Goal: Information Seeking & Learning: Find specific fact

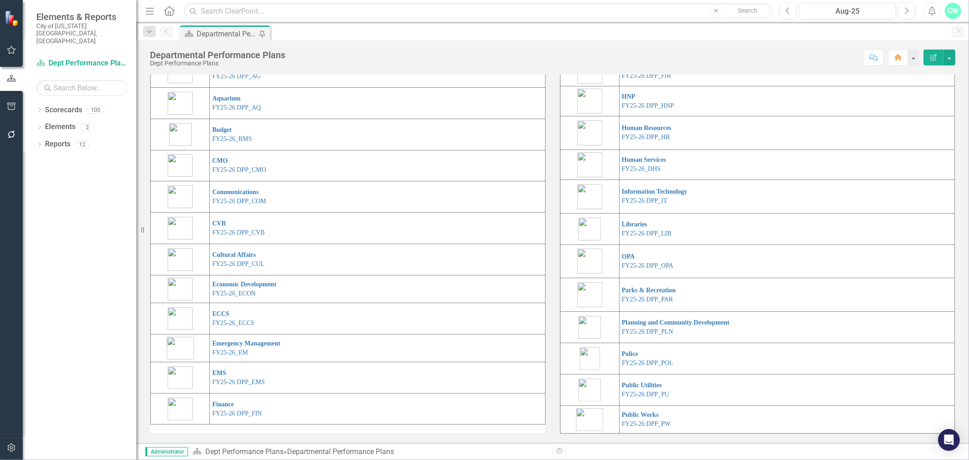
scroll to position [133, 0]
click at [238, 264] on link "FY25-26 DPP_CUL" at bounding box center [238, 263] width 52 height 7
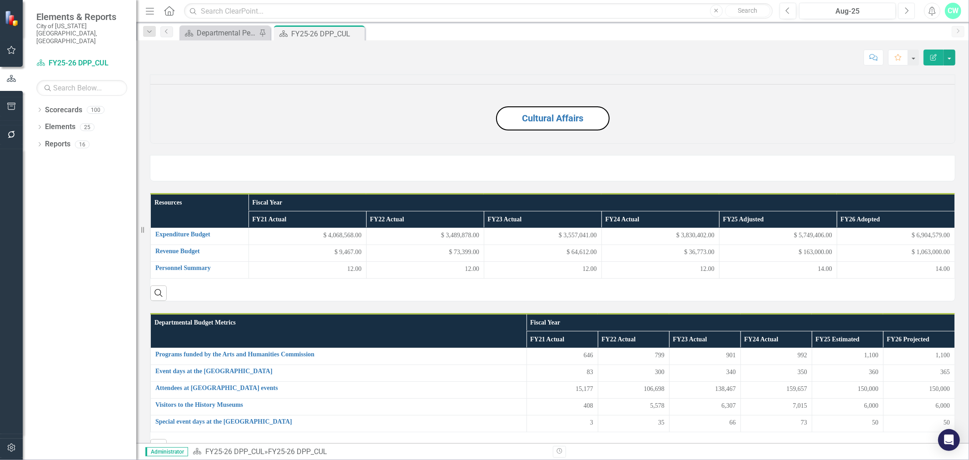
click at [904, 14] on icon "Next" at bounding box center [906, 11] width 5 height 8
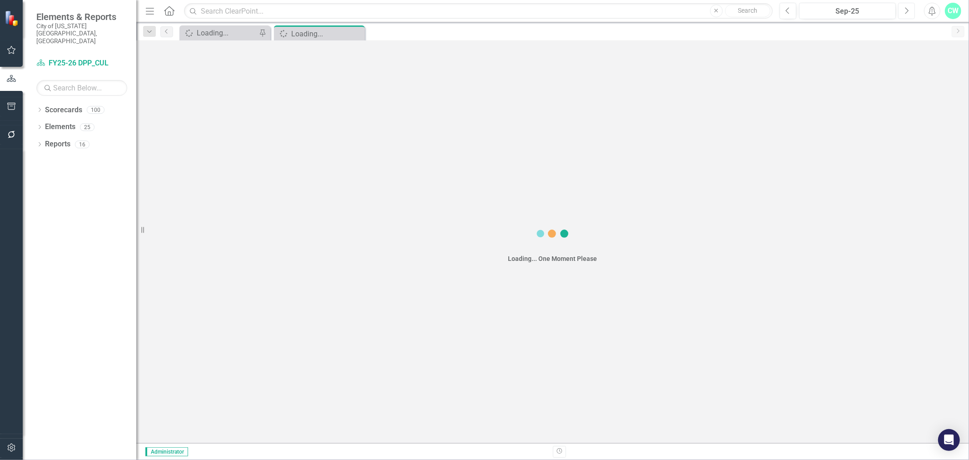
click at [904, 14] on icon "Next" at bounding box center [906, 11] width 5 height 8
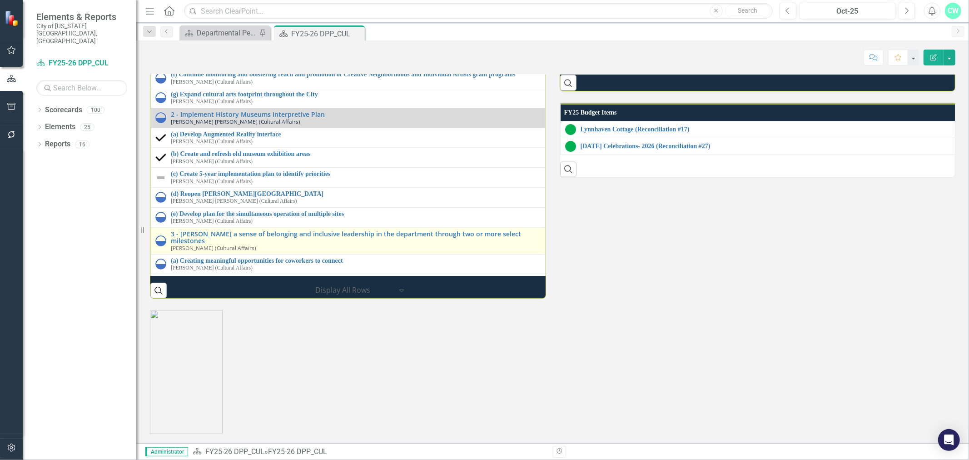
scroll to position [1175, 0]
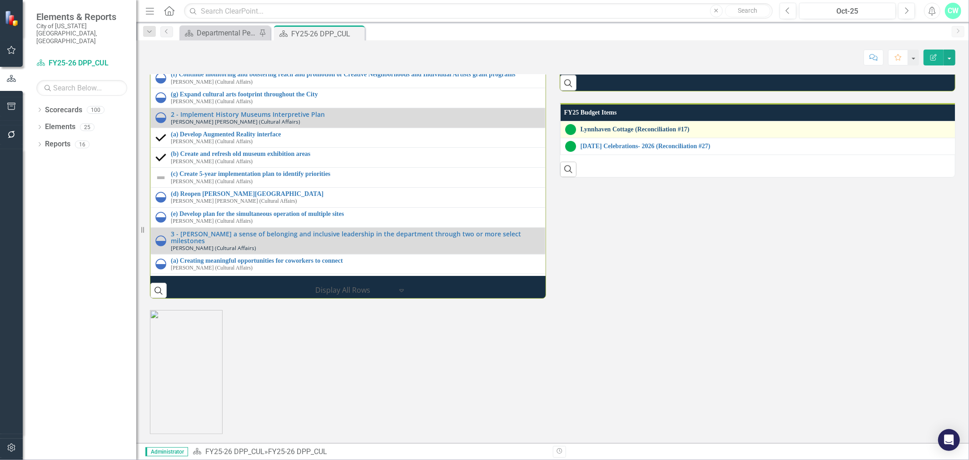
click at [605, 133] on link "Lynnhaven Cottage (Reconciliation #17)" at bounding box center [767, 129] width 374 height 7
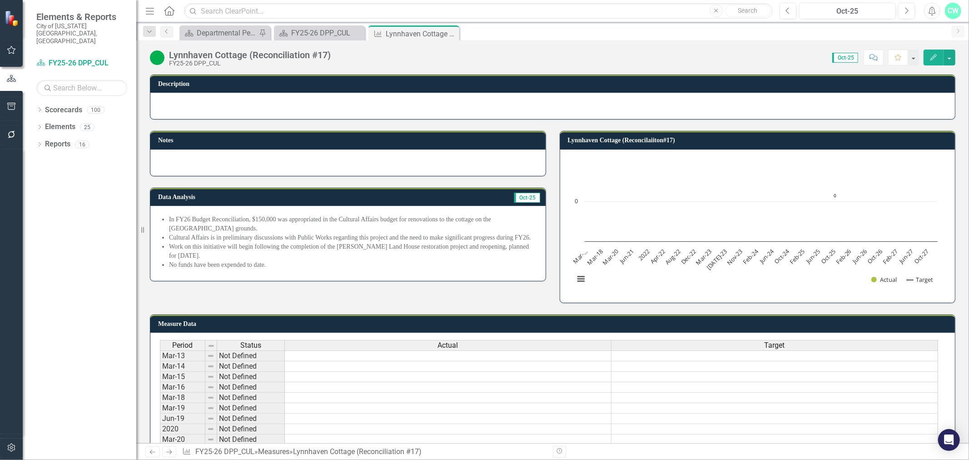
click at [194, 60] on div "FY25-26 DPP_CUL" at bounding box center [250, 63] width 162 height 7
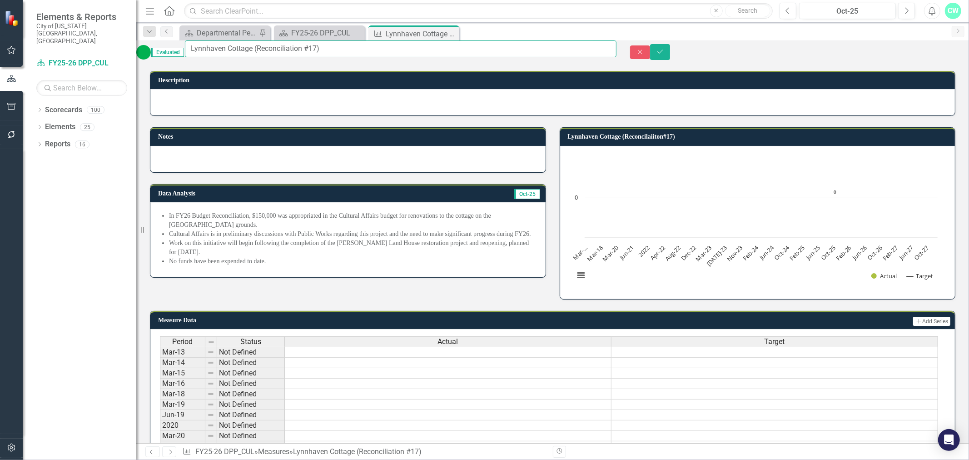
click at [217, 57] on input "Lynnhaven Cottage (Reconciliation #17)" at bounding box center [400, 48] width 431 height 17
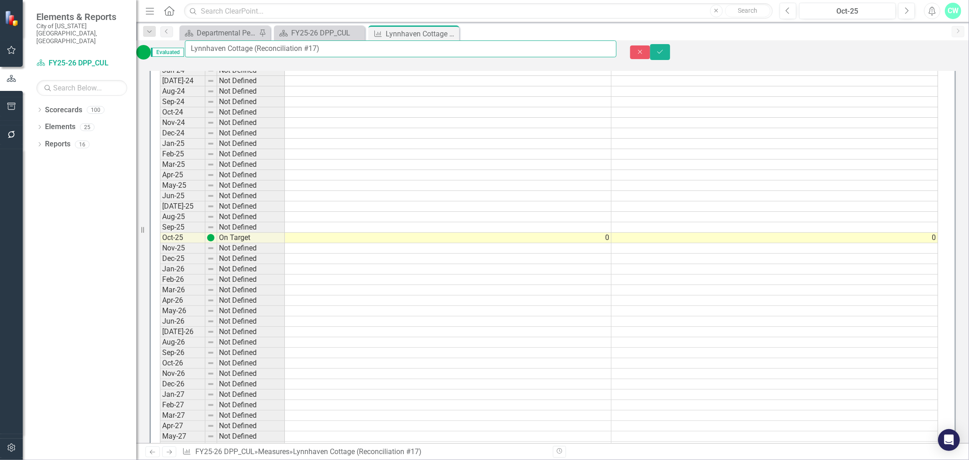
scroll to position [585, 0]
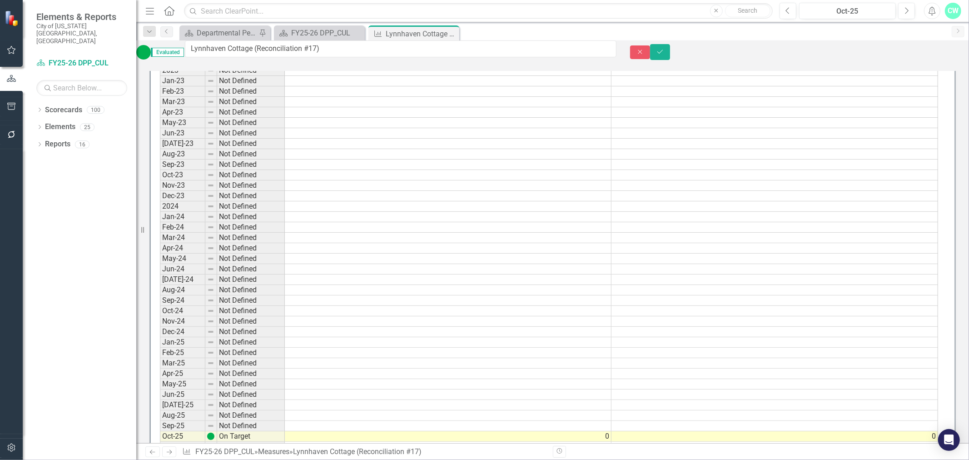
click at [905, 57] on div "Close Save" at bounding box center [799, 52] width 339 height 16
click at [650, 55] on button "Close" at bounding box center [640, 52] width 20 height 14
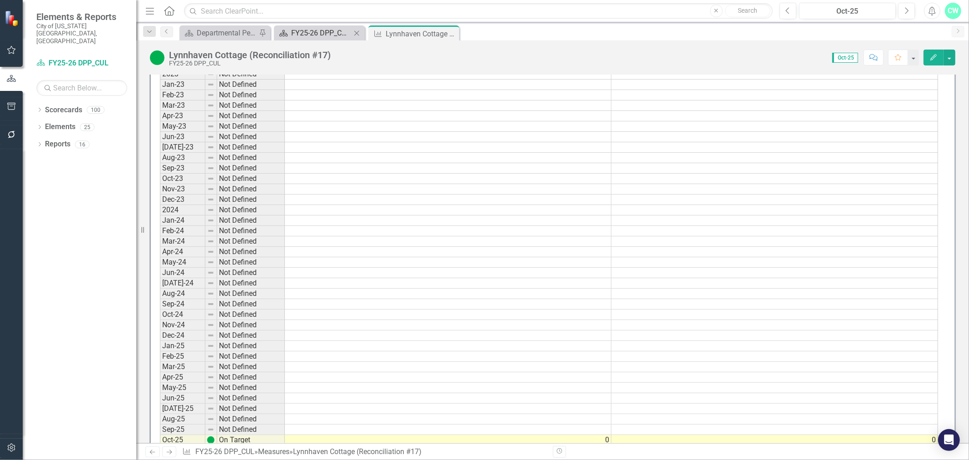
click at [325, 37] on div "FY25-26 DPP_CUL" at bounding box center [321, 32] width 60 height 11
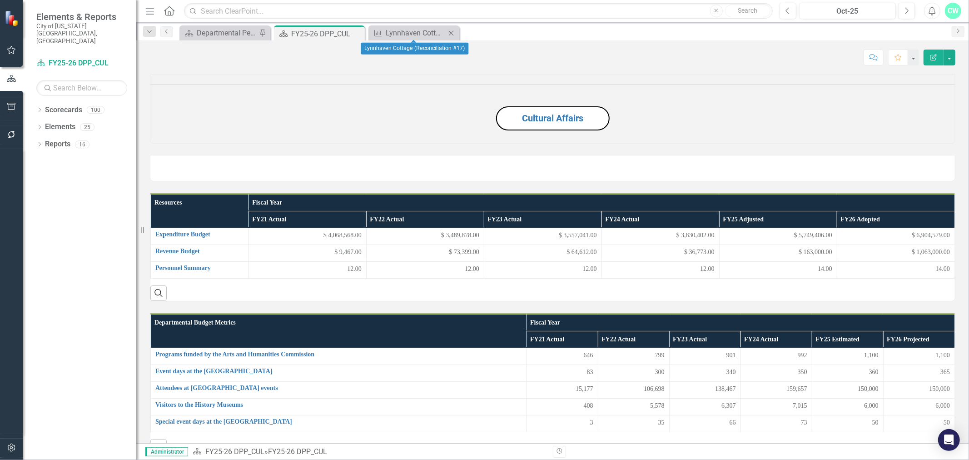
click at [451, 32] on icon "Close" at bounding box center [450, 33] width 9 height 7
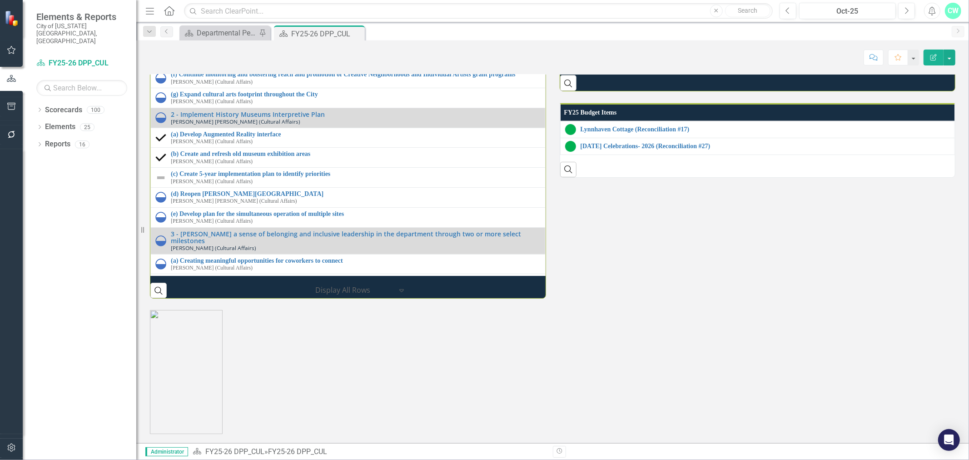
scroll to position [1175, 0]
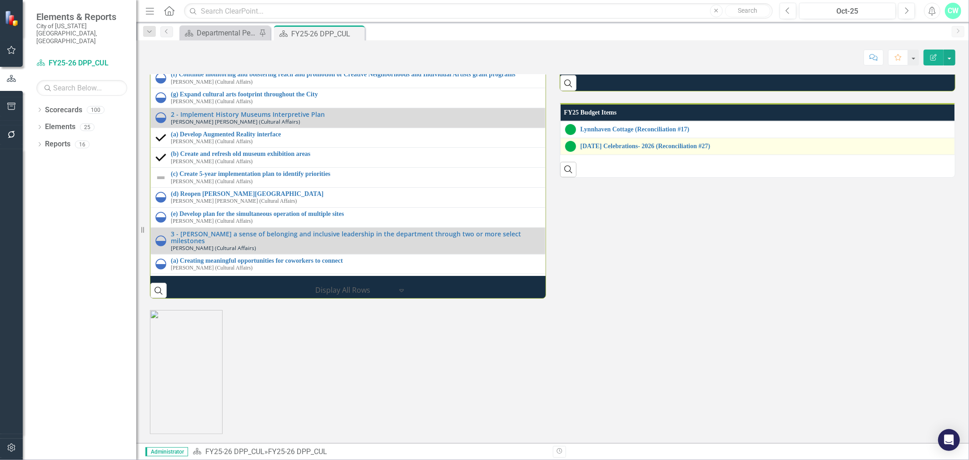
click at [570, 152] on img at bounding box center [570, 146] width 11 height 11
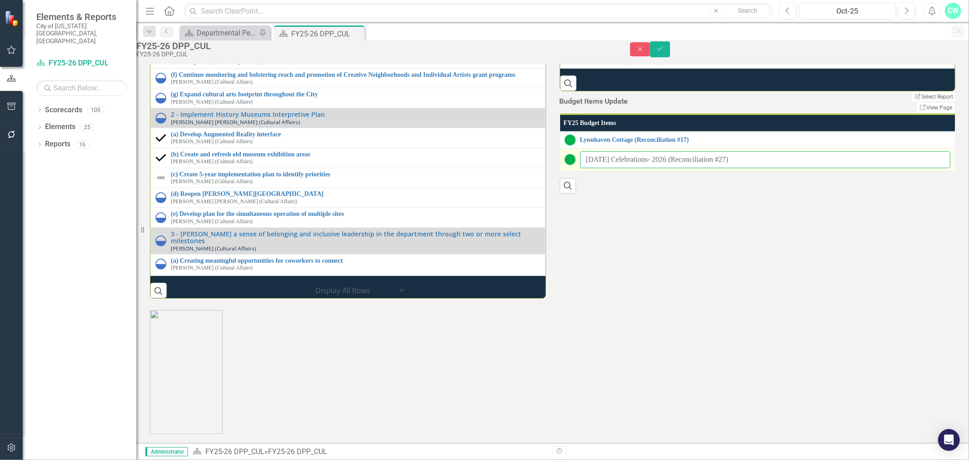
drag, startPoint x: 745, startPoint y: 336, endPoint x: 584, endPoint y: 331, distance: 160.8
click at [584, 168] on div "[DATE] Celebrations- 2026 (Reconciliation #27)" at bounding box center [757, 159] width 386 height 17
click at [650, 53] on button "Close" at bounding box center [640, 49] width 20 height 14
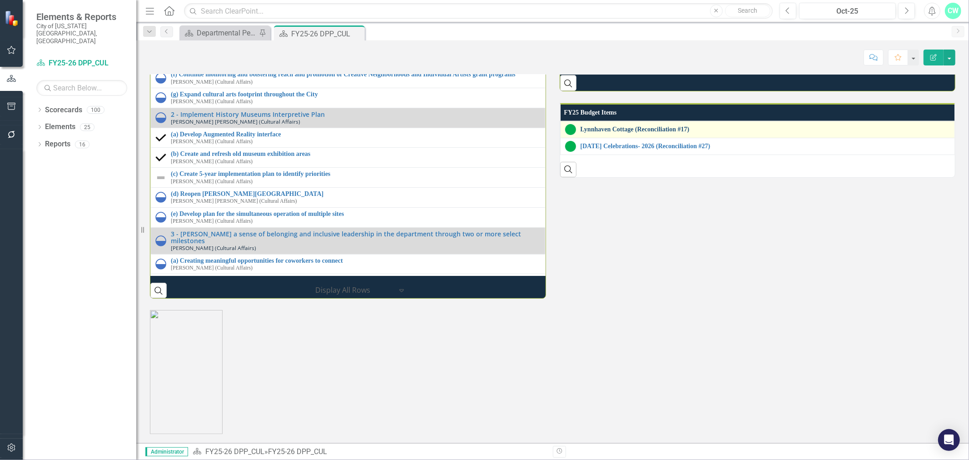
click at [592, 133] on link "Lynnhaven Cottage (Reconciliation #17)" at bounding box center [765, 129] width 370 height 7
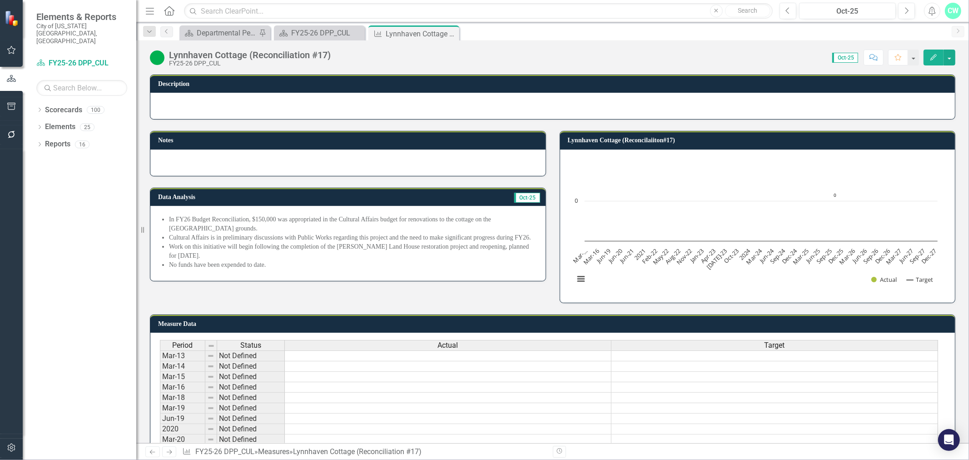
click at [234, 245] on li "Work on this initiative will begin following the completion of the [PERSON_NAME…" at bounding box center [352, 251] width 367 height 18
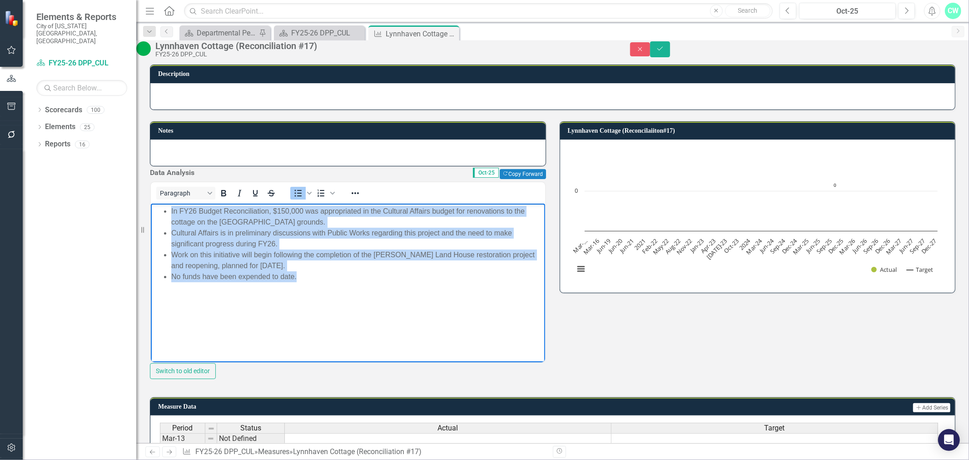
drag, startPoint x: 283, startPoint y: 270, endPoint x: 157, endPoint y: 214, distance: 137.6
click at [152, 214] on body "In FY26 Budget Reconciliation, $150,000 was appropriated in the Cultural Affair…" at bounding box center [347, 271] width 394 height 136
copy ul "In FY26 Budget Reconciliation, $150,000 was appropriated in the Cultural Affair…"
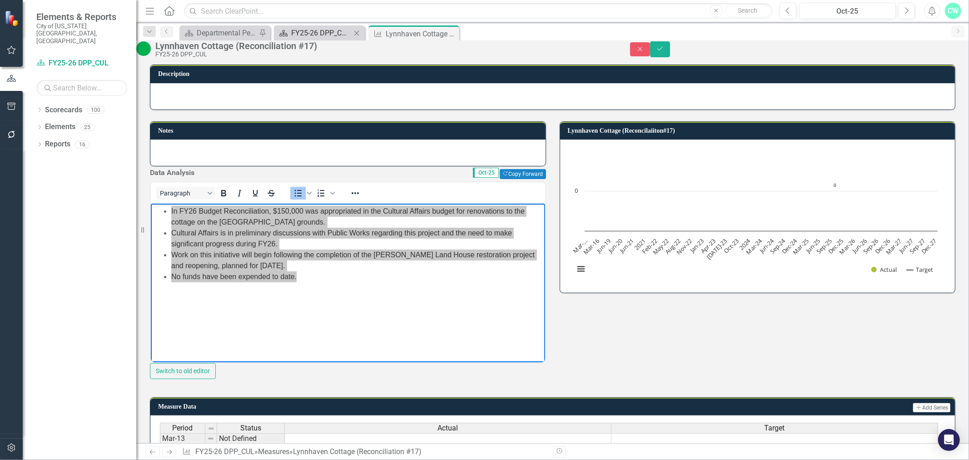
click at [301, 36] on div "FY25-26 DPP_CUL" at bounding box center [321, 32] width 60 height 11
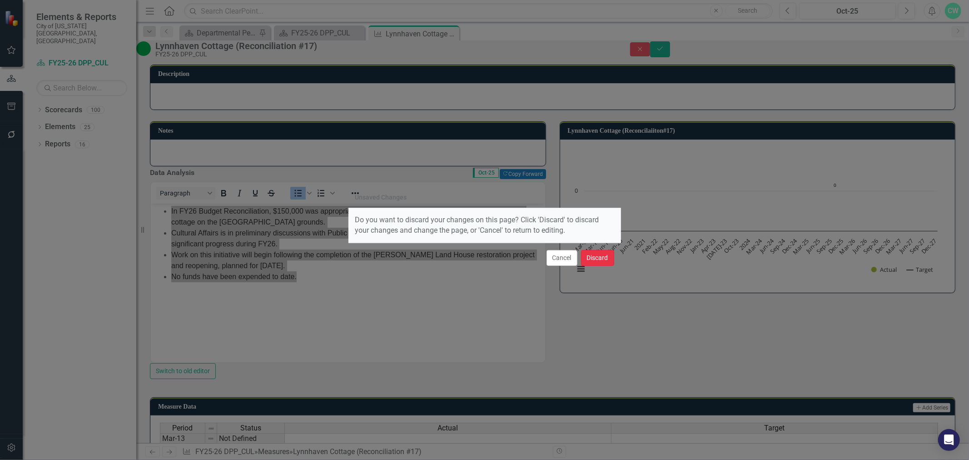
click at [598, 264] on button "Discard" at bounding box center [597, 258] width 33 height 16
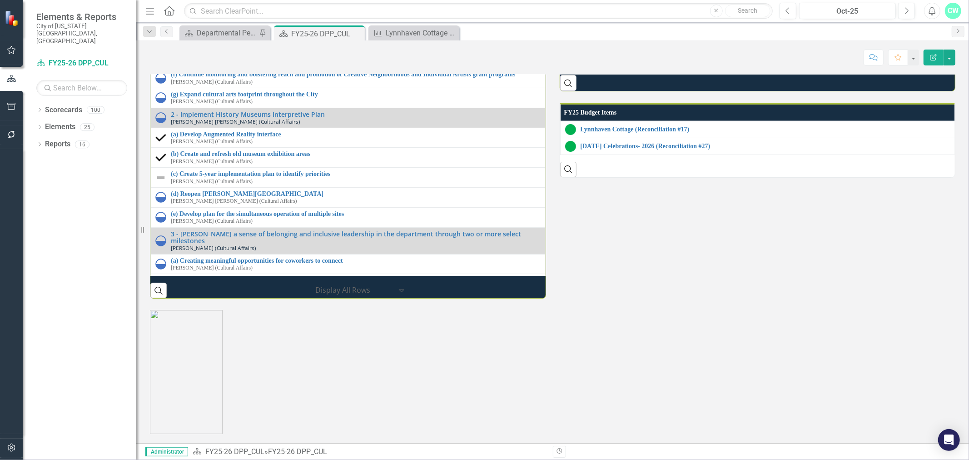
scroll to position [1125, 0]
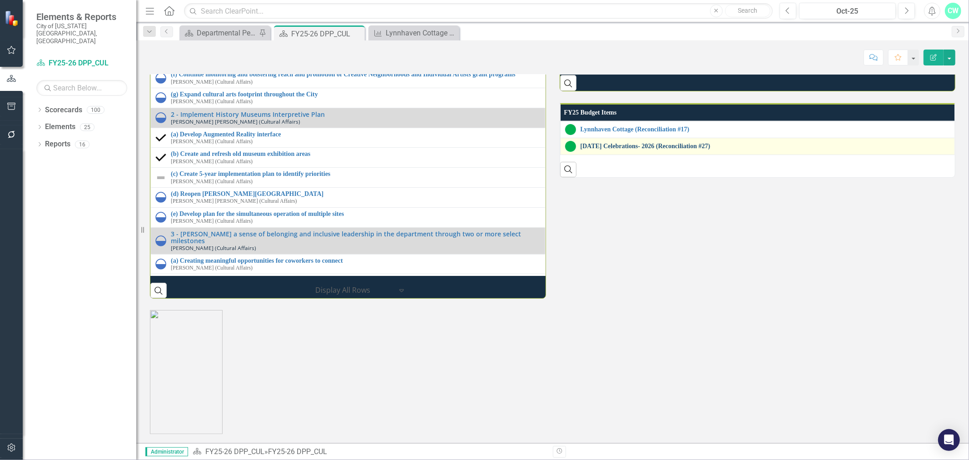
click at [620, 149] on link "[DATE] Celebrations- 2026 (Reconciliation #27)" at bounding box center [765, 146] width 370 height 7
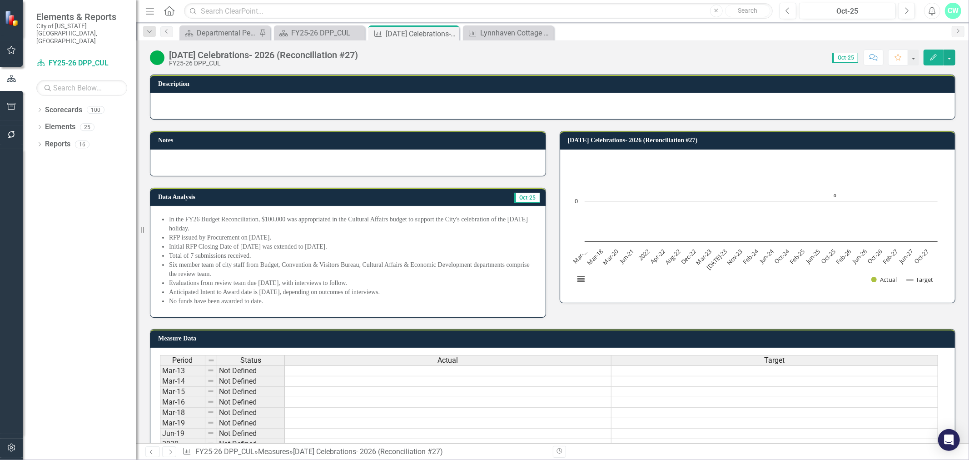
click at [196, 268] on li "Six member team of city staff from Budget, Convention & Visitors Bureau, Cultur…" at bounding box center [352, 269] width 367 height 18
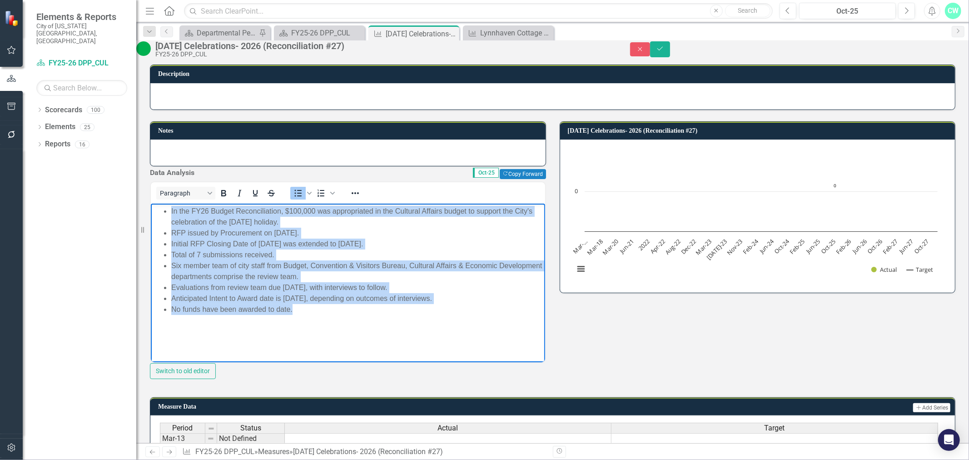
drag, startPoint x: 303, startPoint y: 311, endPoint x: 168, endPoint y: 210, distance: 168.7
click at [168, 210] on ul "In the FY26 Budget Reconciliation, $100,000 was appropriated in the Cultural Af…" at bounding box center [348, 259] width 390 height 109
copy ul "In the FY26 Budget Reconciliation, $100,000 was appropriated in the Cultural Af…"
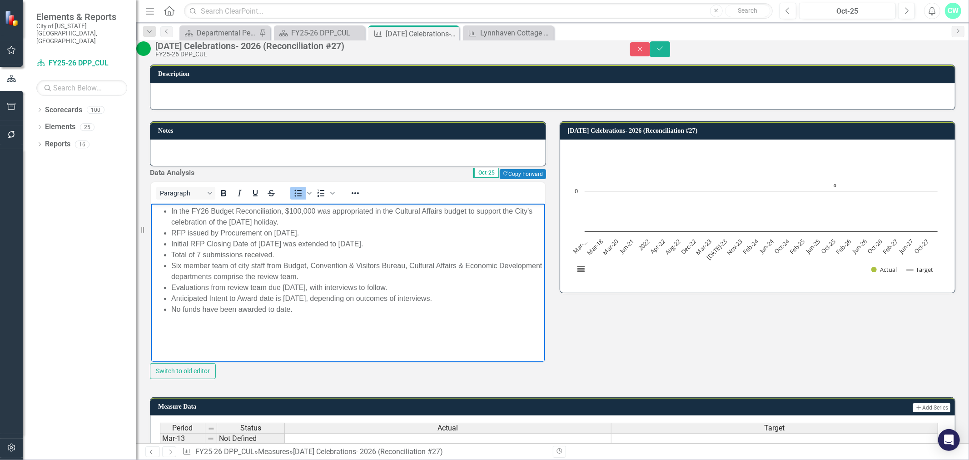
click at [211, 51] on div "[DATE] Celebrations- 2026 (Reconciliation #27)" at bounding box center [383, 46] width 456 height 10
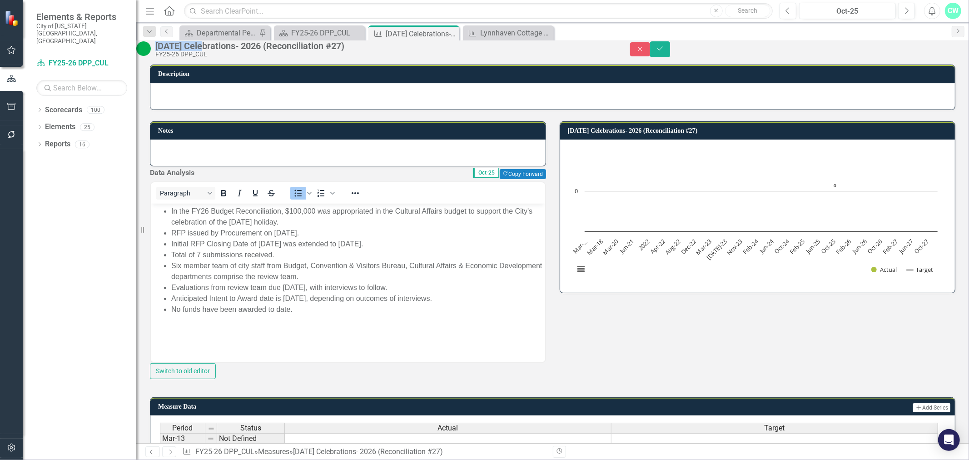
click at [211, 51] on div "[DATE] Celebrations- 2026 (Reconciliation #27)" at bounding box center [383, 46] width 456 height 10
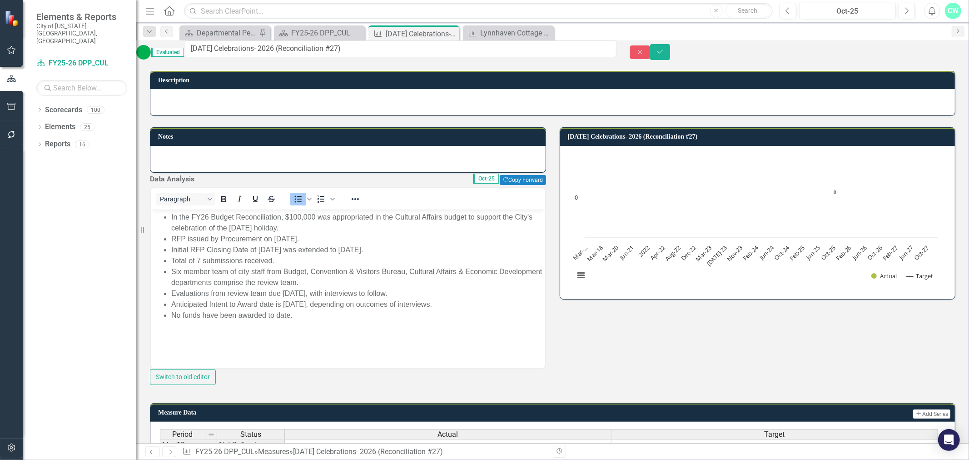
click at [242, 51] on input "[DATE] Celebrations- 2026 (Reconciliation #27)" at bounding box center [400, 48] width 431 height 17
drag, startPoint x: 212, startPoint y: 54, endPoint x: 406, endPoint y: 51, distance: 194.8
click at [406, 51] on input "[DATE] Celebrations- 2026 (Reconciliation #27)" at bounding box center [400, 48] width 431 height 17
click at [247, 266] on li "Six member team of city staff from Budget, Convention & Visitors Bureau, Cultur…" at bounding box center [356, 277] width 371 height 22
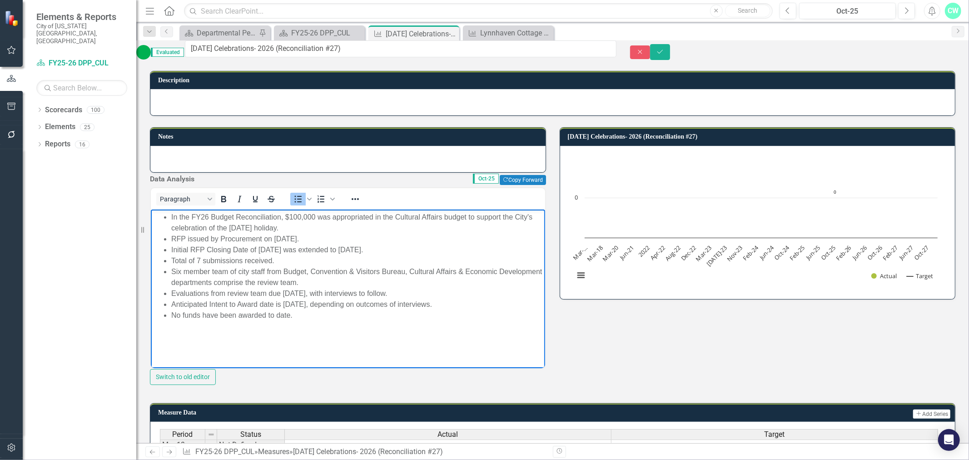
click at [263, 303] on li "Anticipated Intent to Award date is [DATE], depending on outcomes of interviews." at bounding box center [356, 304] width 371 height 11
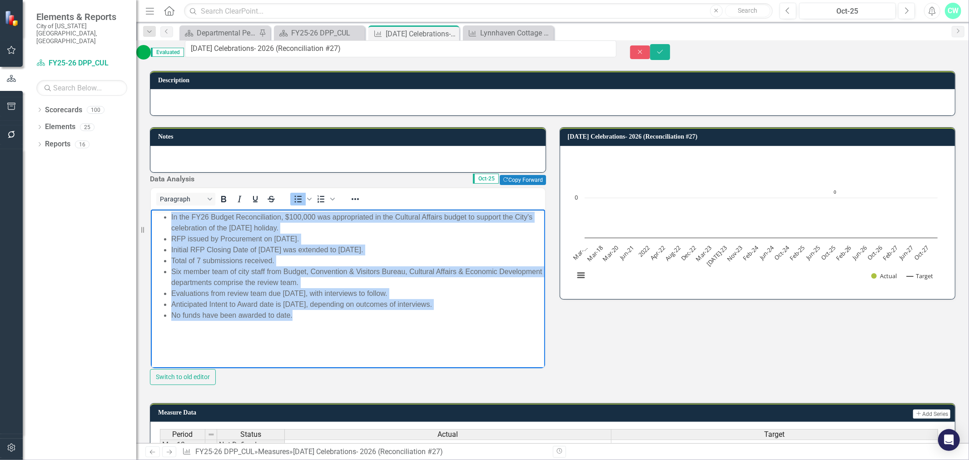
drag, startPoint x: 317, startPoint y: 323, endPoint x: 275, endPoint y: 457, distance: 140.9
click at [150, 217] on html "In the FY26 Budget Reconciliation, $100,000 was appropriated in the Cultural Af…" at bounding box center [347, 277] width 394 height 136
copy ul "In the FY26 Budget Reconciliation, $100,000 was appropriated in the Cultural Af…"
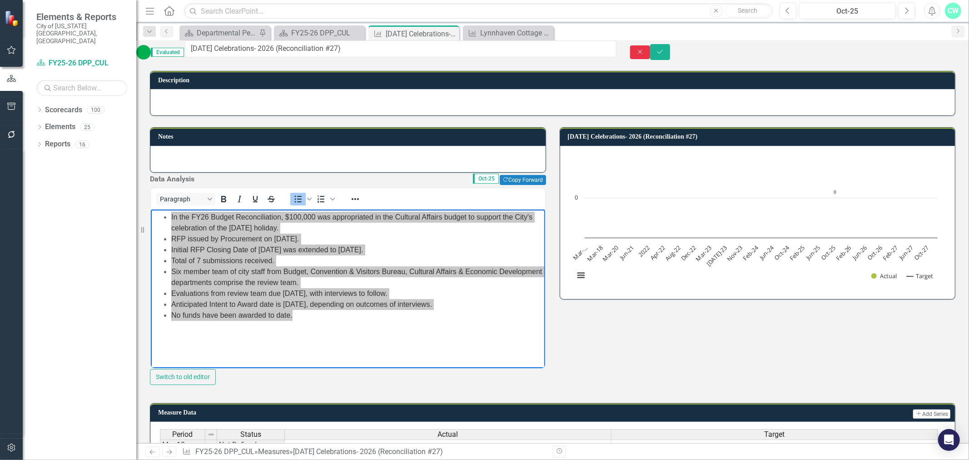
click at [650, 49] on button "Close" at bounding box center [640, 52] width 20 height 14
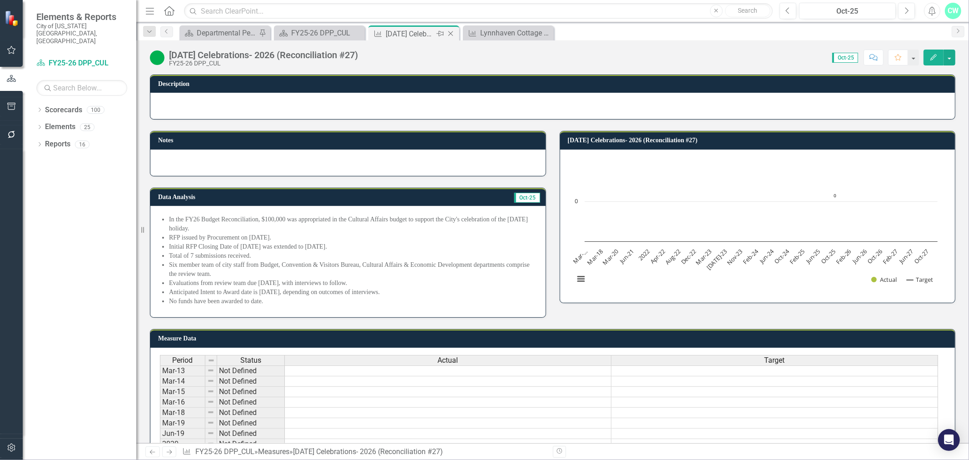
click at [448, 32] on icon at bounding box center [450, 33] width 5 height 5
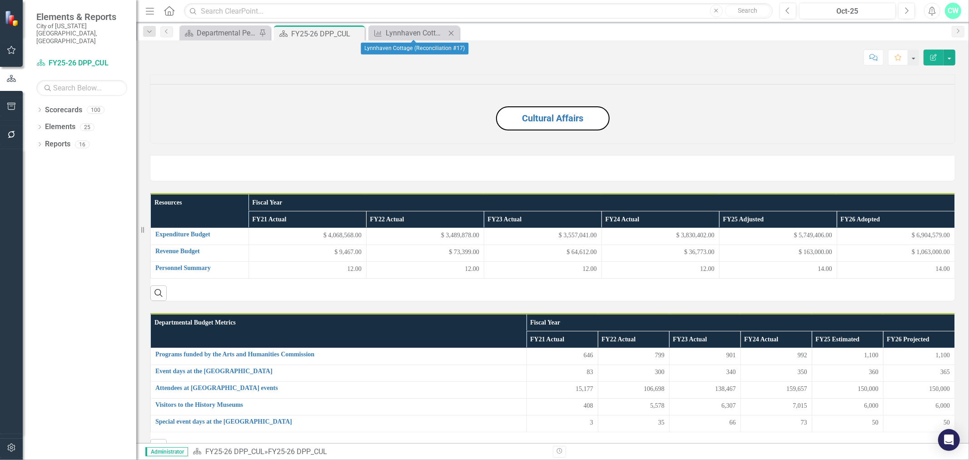
click at [452, 34] on icon at bounding box center [451, 32] width 5 height 5
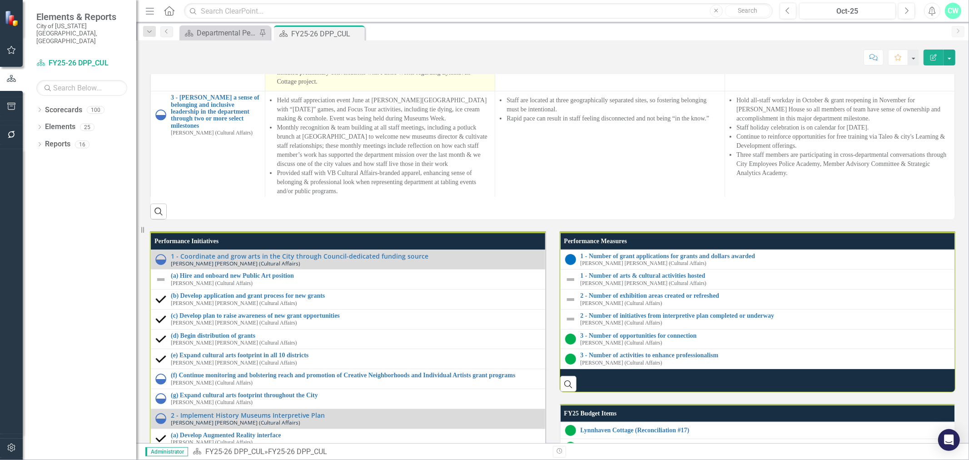
scroll to position [210, 0]
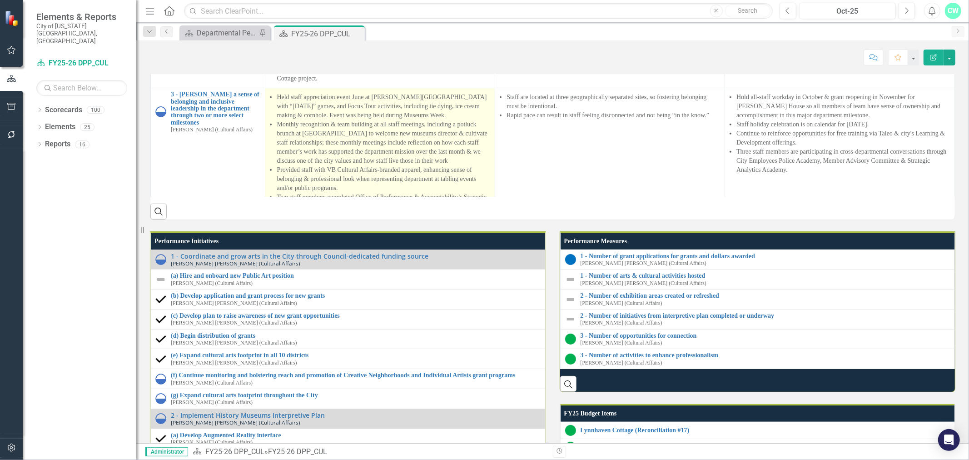
click at [423, 120] on li "Held staff appreciation event June at [PERSON_NAME][GEOGRAPHIC_DATA] with “[DAT…" at bounding box center [383, 106] width 213 height 27
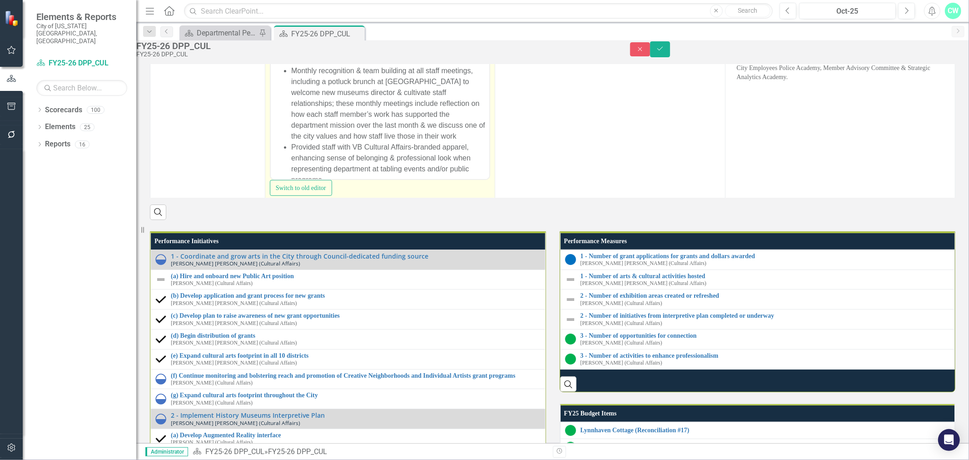
scroll to position [0, 0]
click at [336, 123] on li "Monthly recognition & team building at all staff meetings, including a potluck …" at bounding box center [389, 104] width 196 height 76
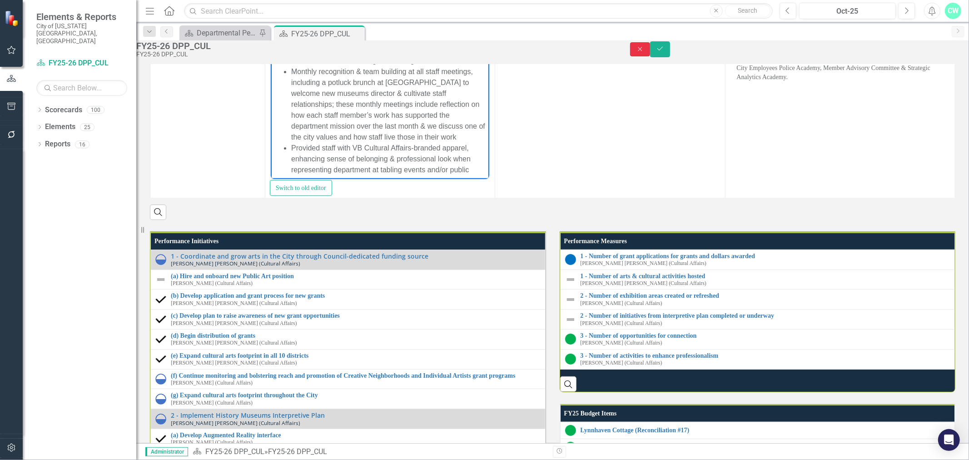
click at [644, 52] on icon "Close" at bounding box center [640, 49] width 8 height 6
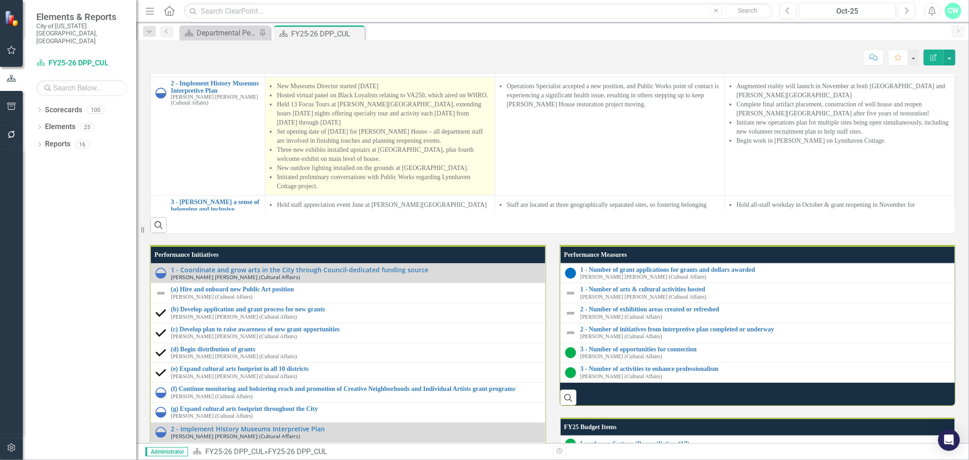
scroll to position [216, 0]
